Goal: Transaction & Acquisition: Purchase product/service

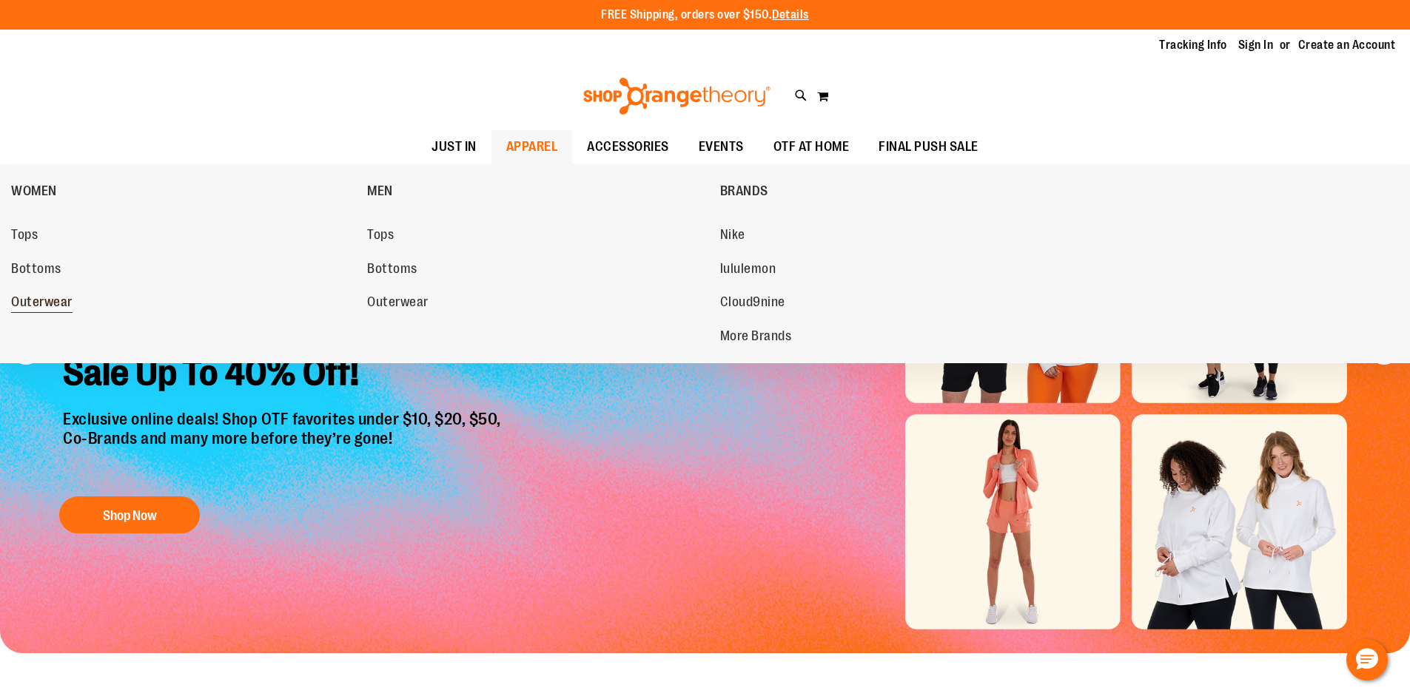
type input "**********"
click at [15, 298] on span "Outerwear" at bounding box center [41, 304] width 61 height 19
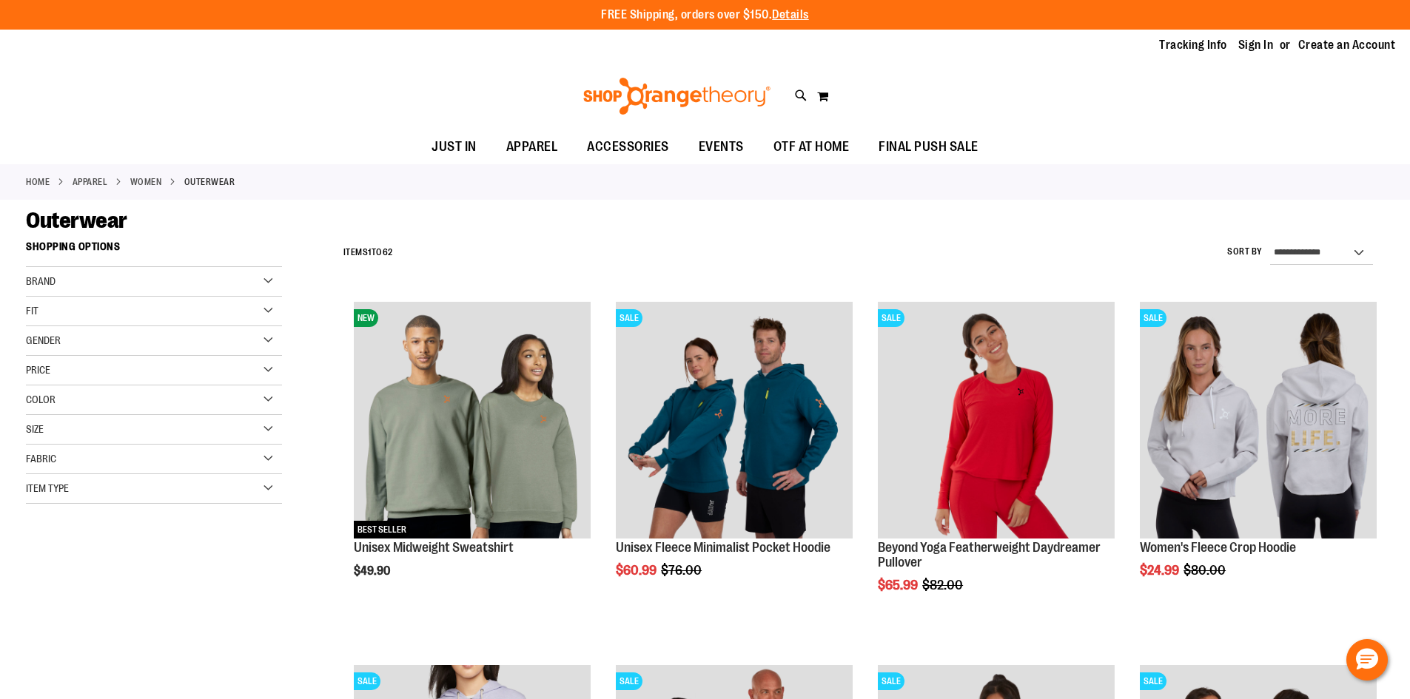
type input "**********"
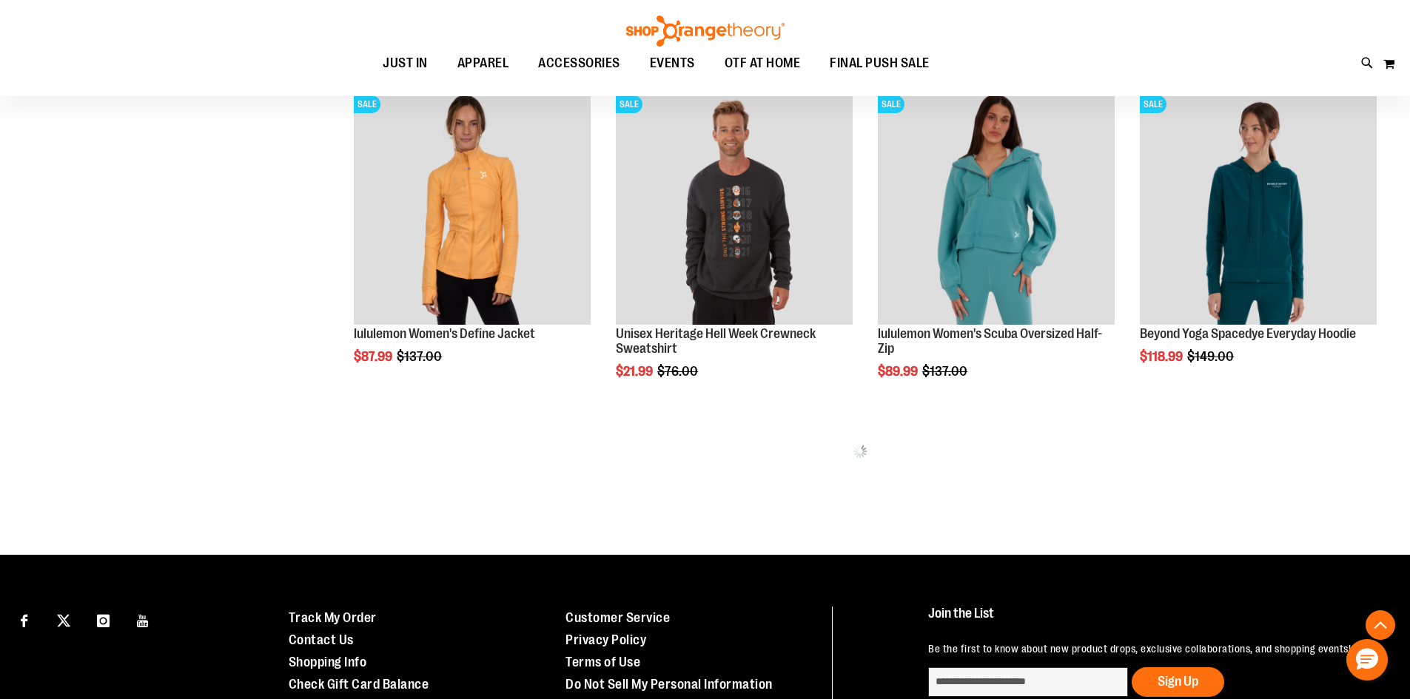
scroll to position [953, 0]
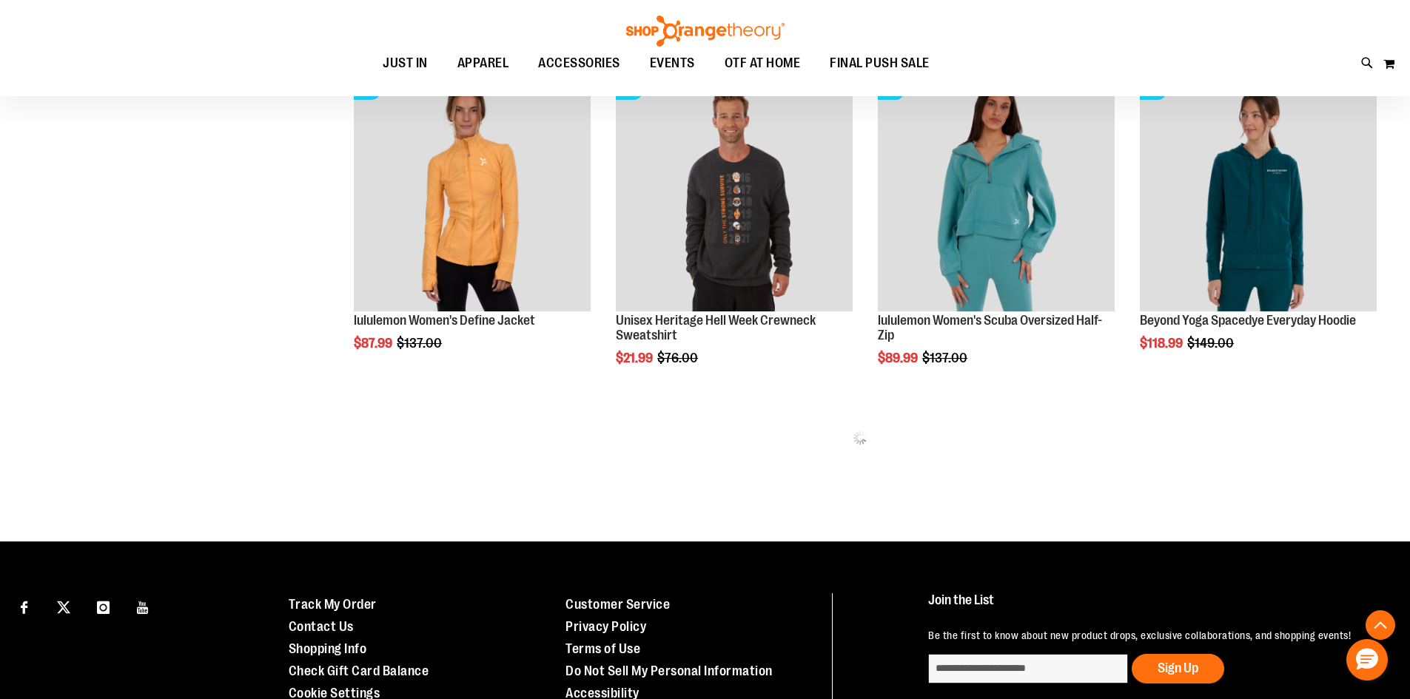
drag, startPoint x: 1420, startPoint y: 279, endPoint x: 1419, endPoint y: 654, distance: 374.5
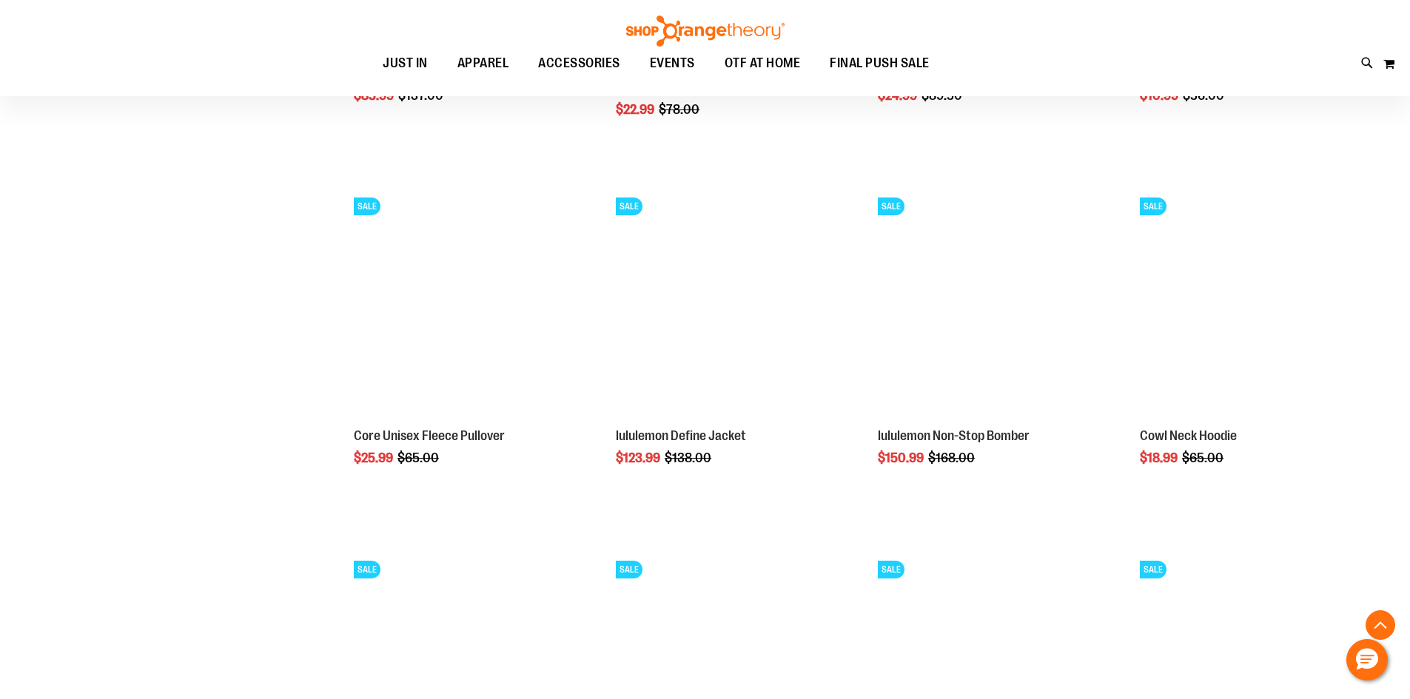
scroll to position [1973, 0]
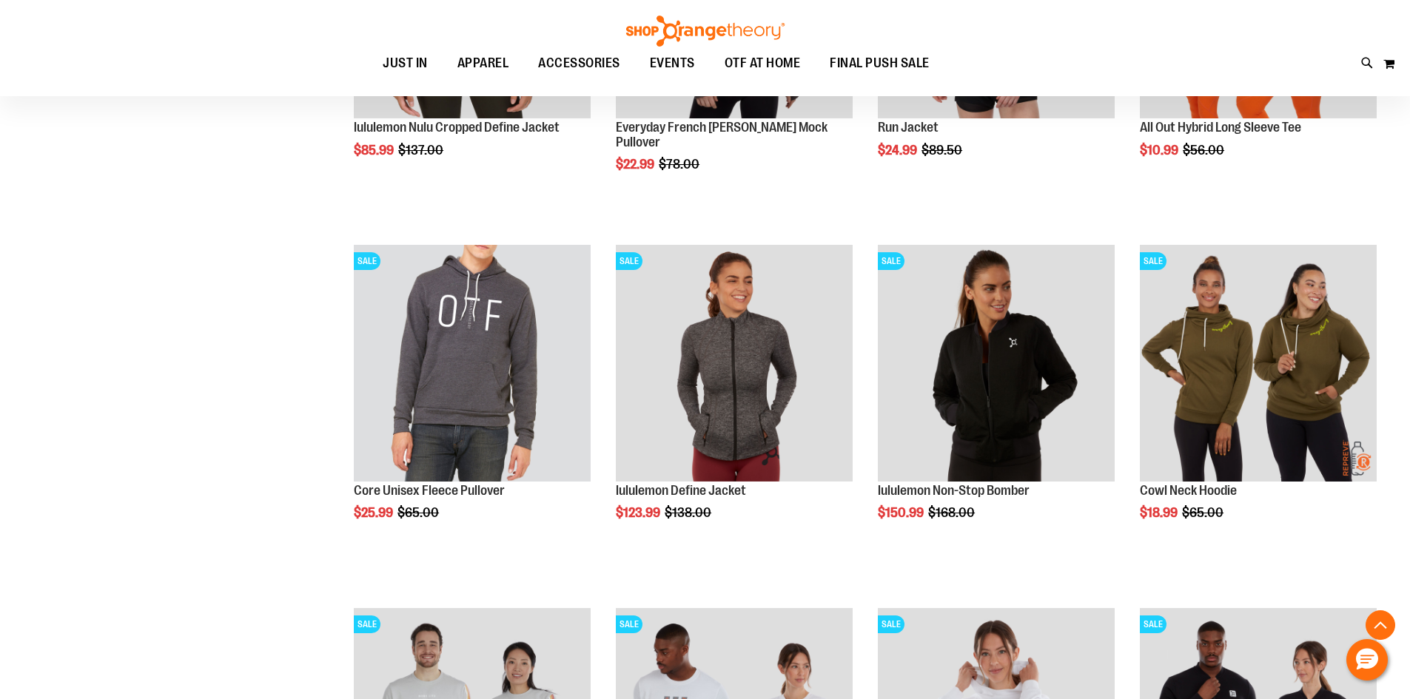
scroll to position [1362, 0]
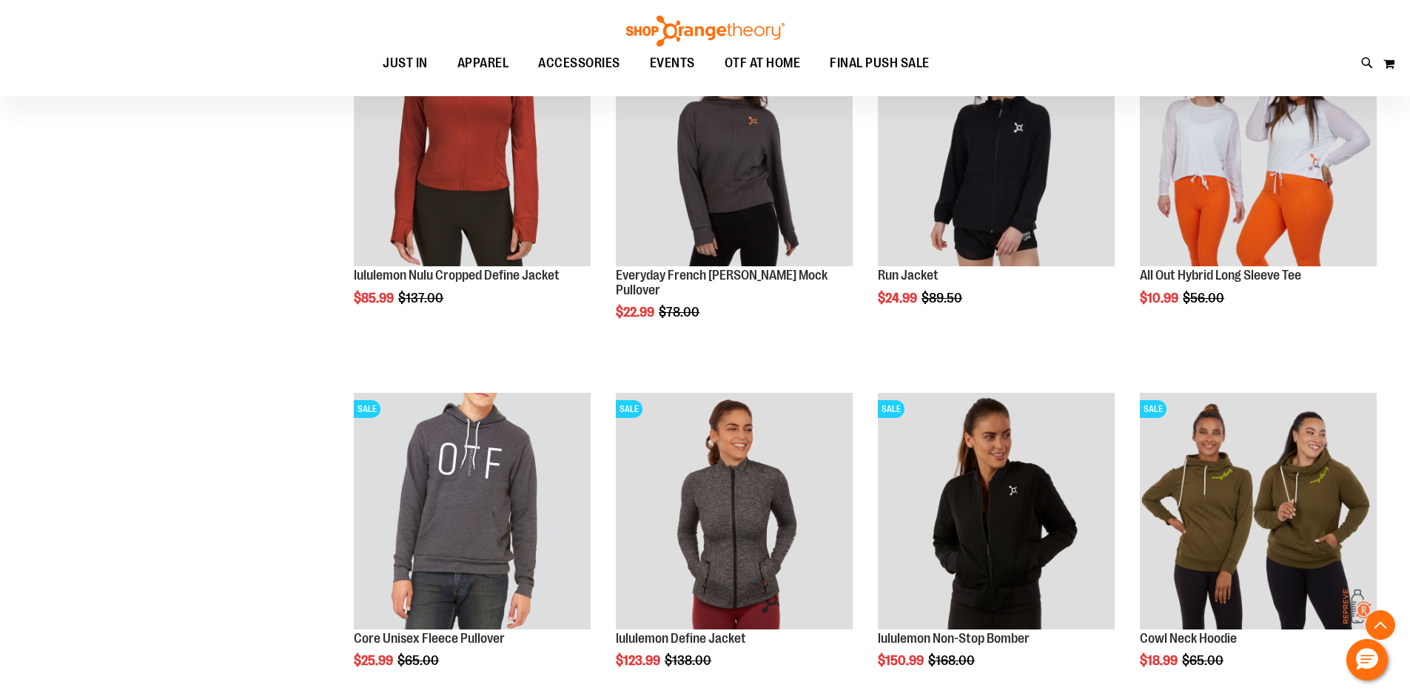
scroll to position [947, 0]
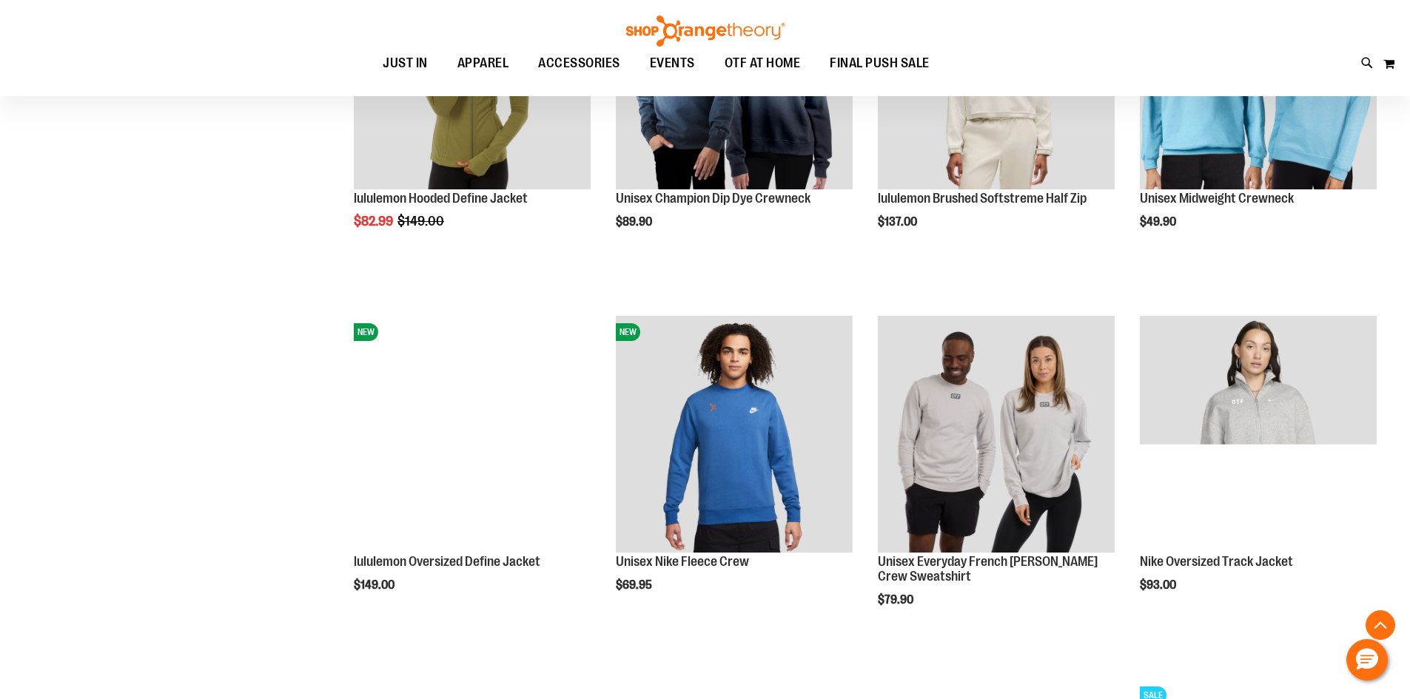
scroll to position [2476, 0]
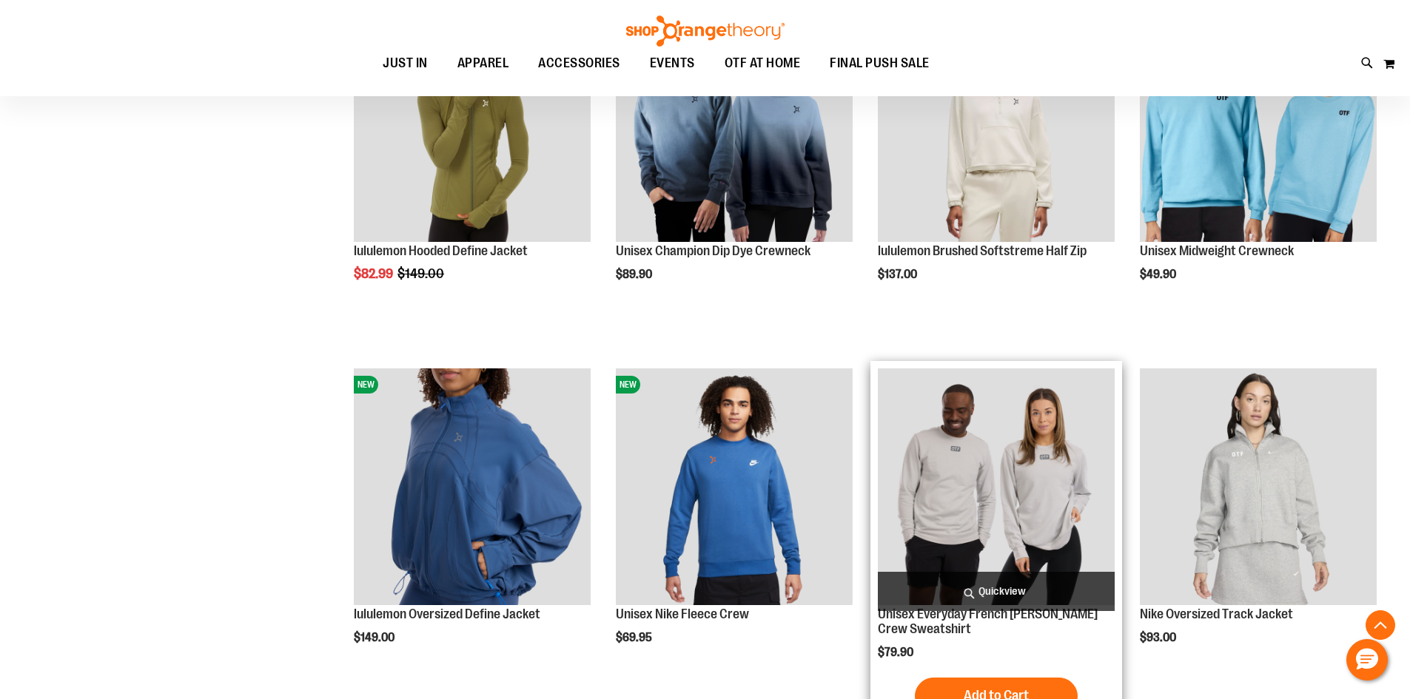
click at [1004, 538] on img "product" at bounding box center [996, 487] width 237 height 237
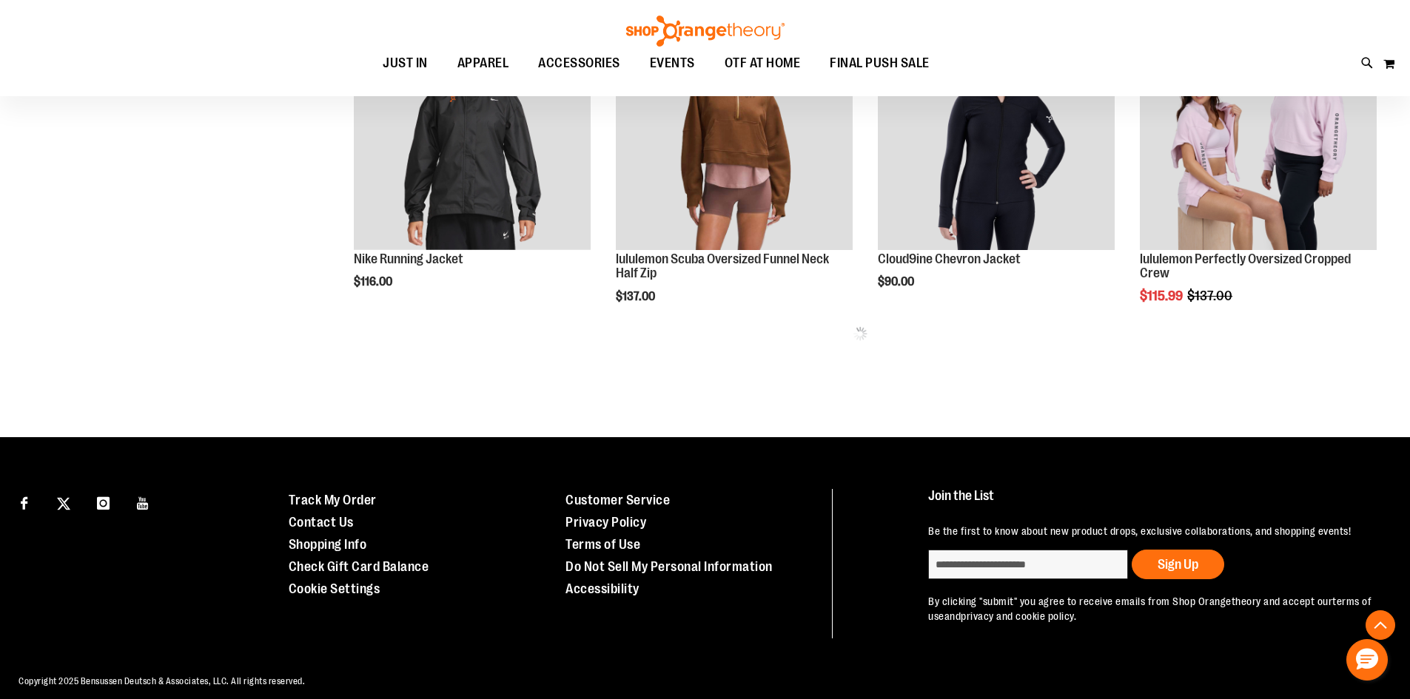
type input "**********"
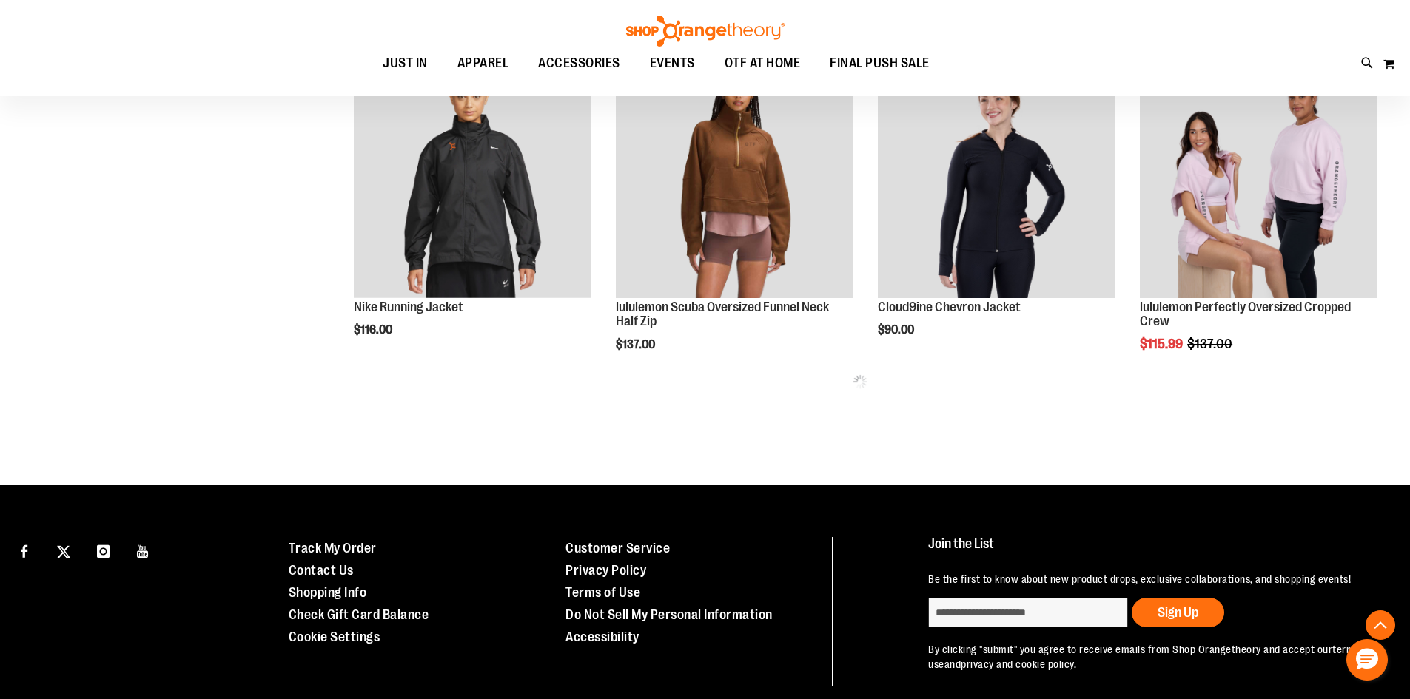
scroll to position [356, 0]
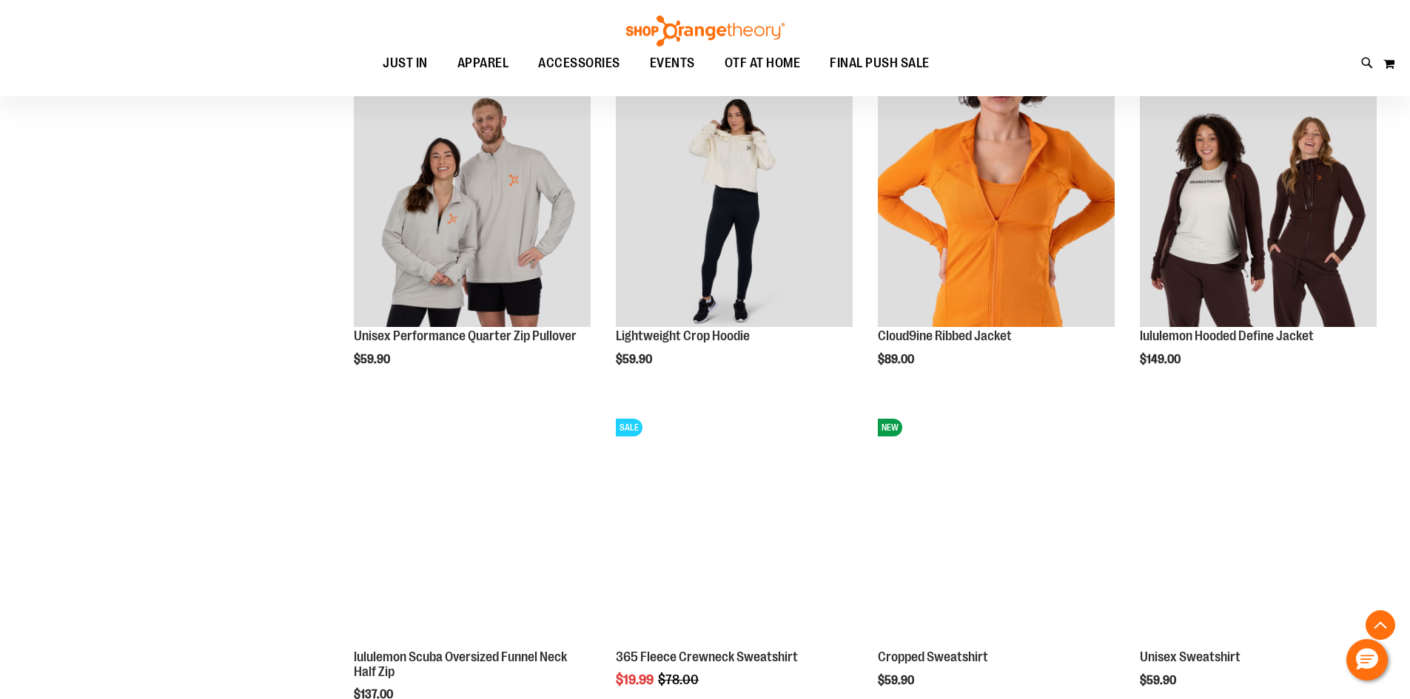
scroll to position [1214, 0]
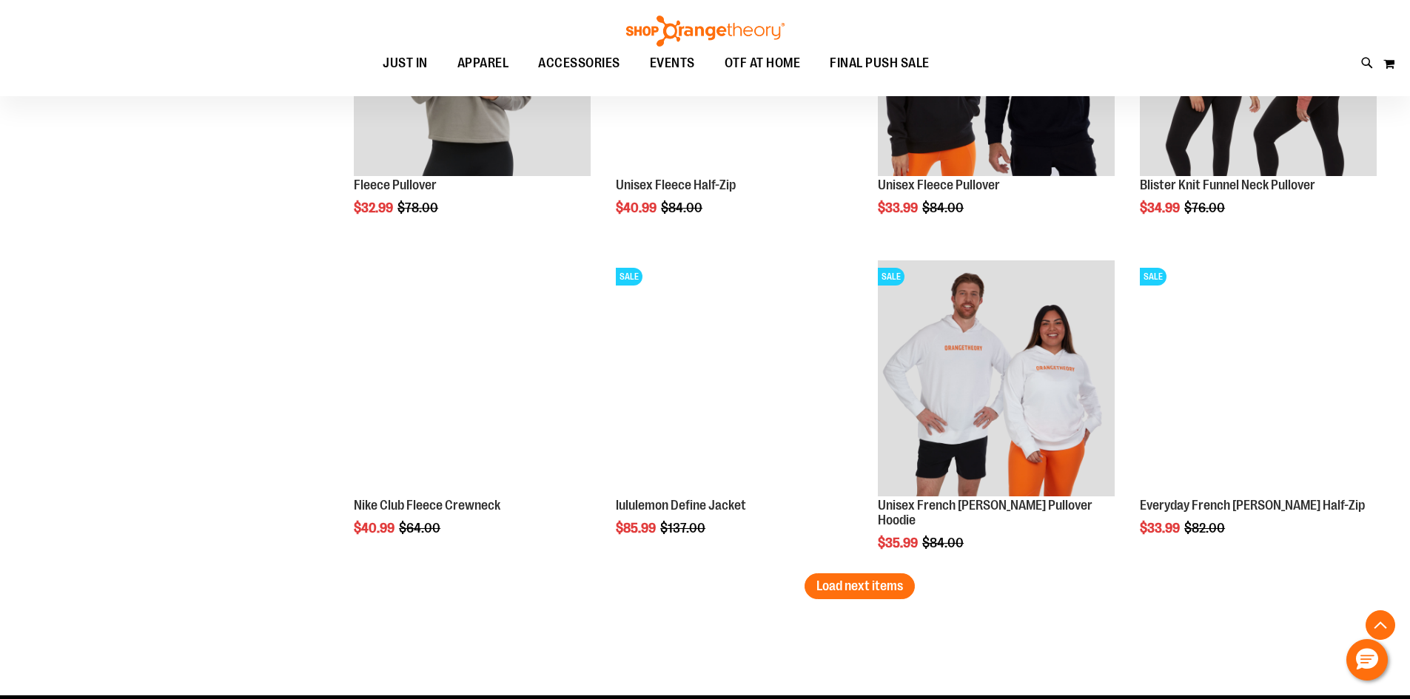
scroll to position [2650, 0]
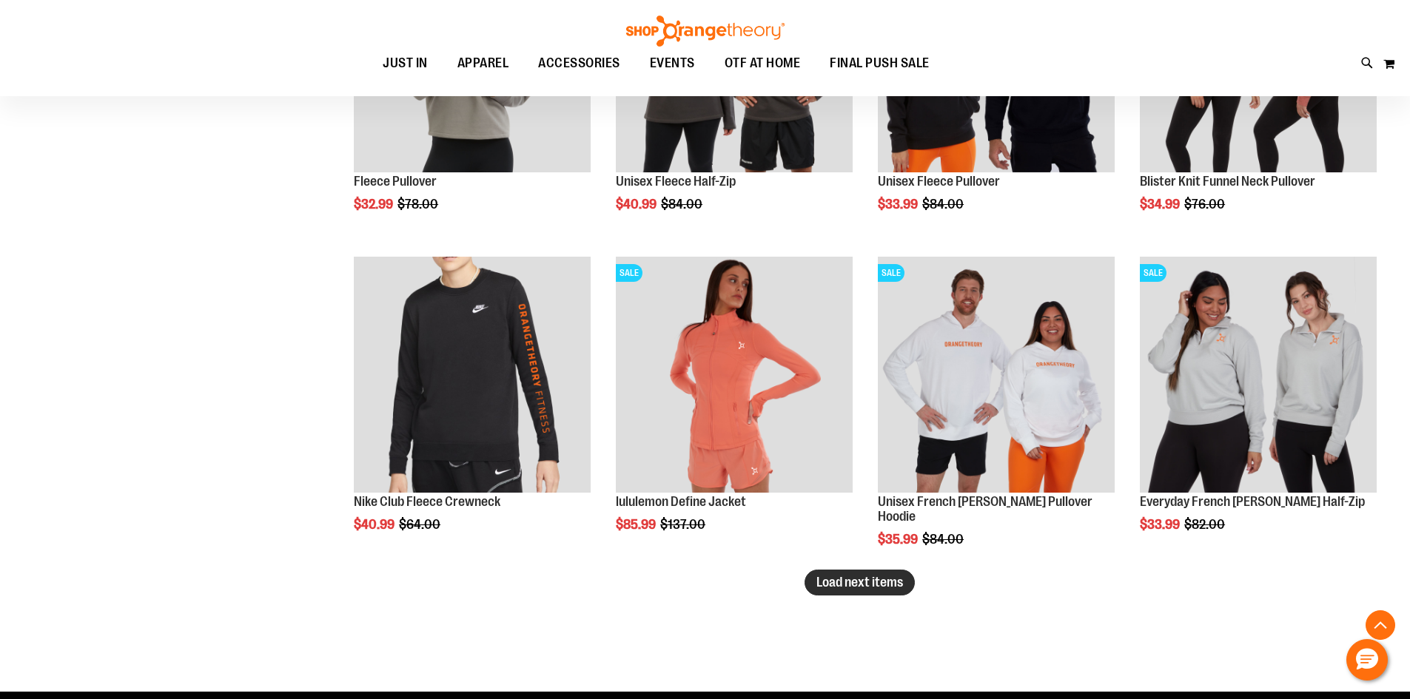
click at [839, 577] on span "Load next items" at bounding box center [859, 582] width 87 height 15
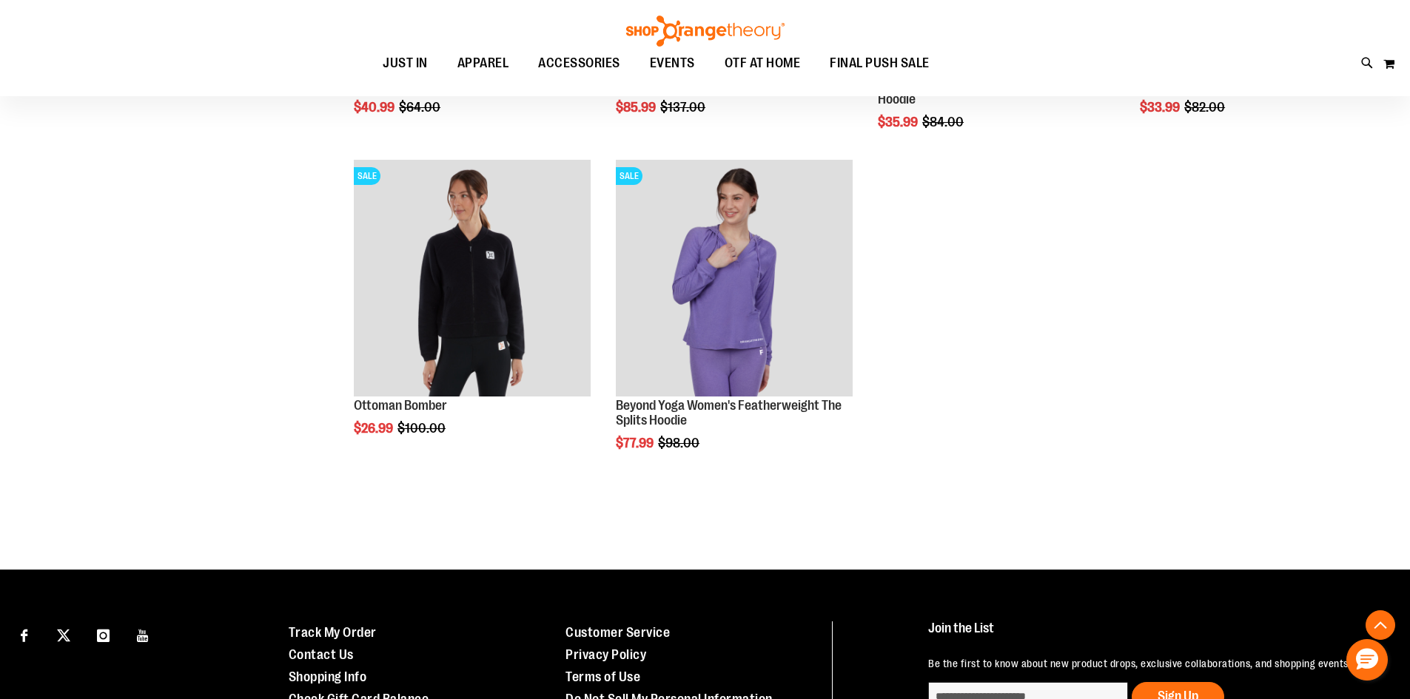
scroll to position [3093, 0]
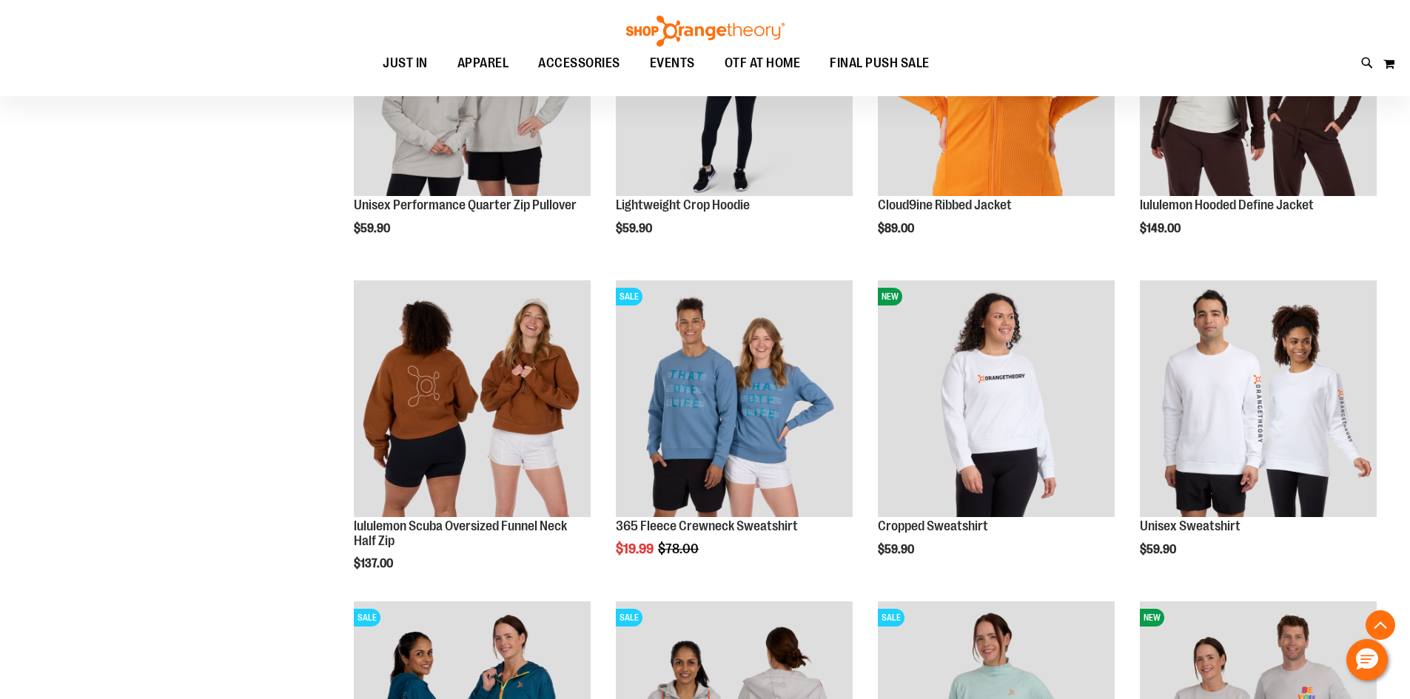
scroll to position [253, 0]
